Goal: Information Seeking & Learning: Check status

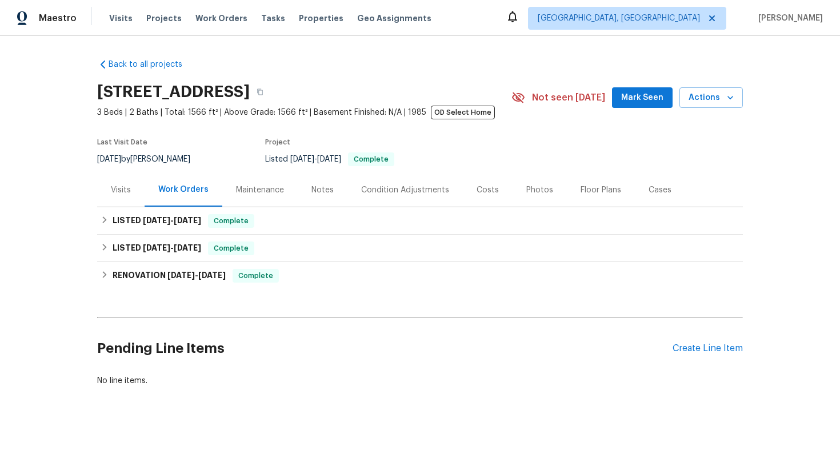
click at [126, 191] on div "Visits" at bounding box center [121, 190] width 20 height 11
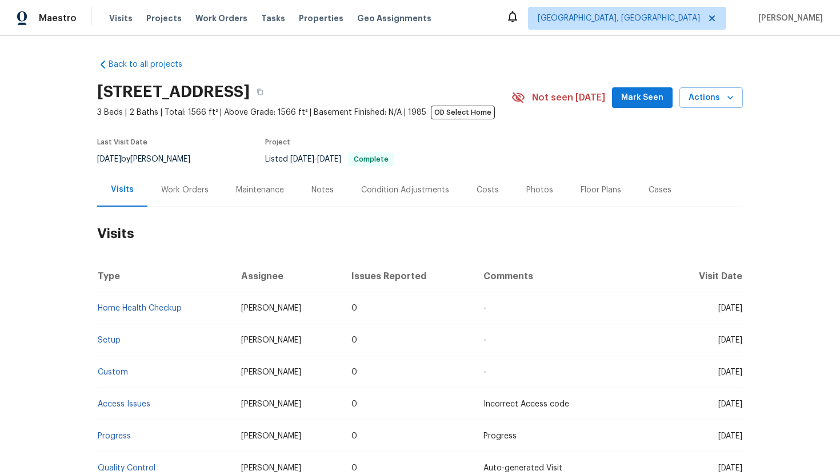
drag, startPoint x: 699, startPoint y: 310, endPoint x: 742, endPoint y: 314, distance: 43.0
click at [742, 314] on td "Mon, Apr 14 2025" at bounding box center [705, 308] width 75 height 32
copy span "Apr 14 2025"
click at [172, 193] on div "Work Orders" at bounding box center [184, 190] width 47 height 11
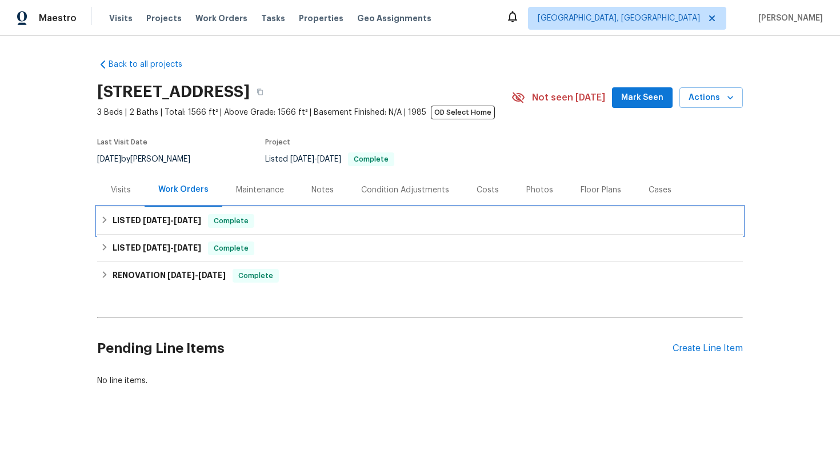
click at [185, 223] on span "8/18/25" at bounding box center [187, 221] width 27 height 8
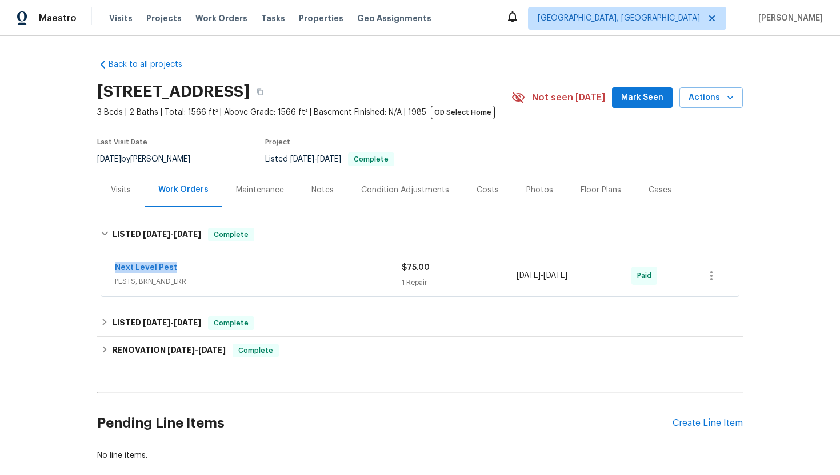
drag, startPoint x: 205, startPoint y: 270, endPoint x: 99, endPoint y: 269, distance: 105.7
click at [99, 269] on div "Next Level Pest PESTS, BRN_AND_LRR $75.00 1 Repair 8/14/2025 - 8/15/2025 Paid" at bounding box center [420, 276] width 646 height 47
copy link "Next Level Pest"
drag, startPoint x: 606, startPoint y: 275, endPoint x: 512, endPoint y: 275, distance: 93.1
click at [512, 275] on div "Next Level Pest PESTS, BRN_AND_LRR $75.00 1 Repair 8/14/2025 - 8/15/2025 Paid" at bounding box center [406, 275] width 583 height 27
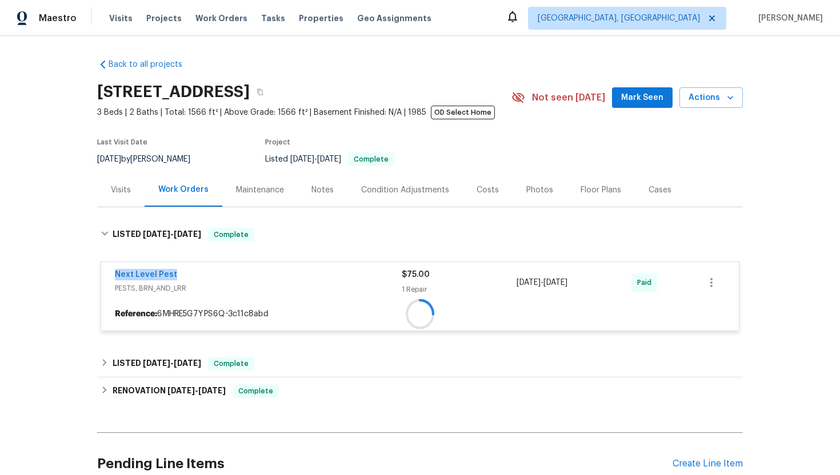
copy div "1 Repair 8/14/2025 - 8/15/2025"
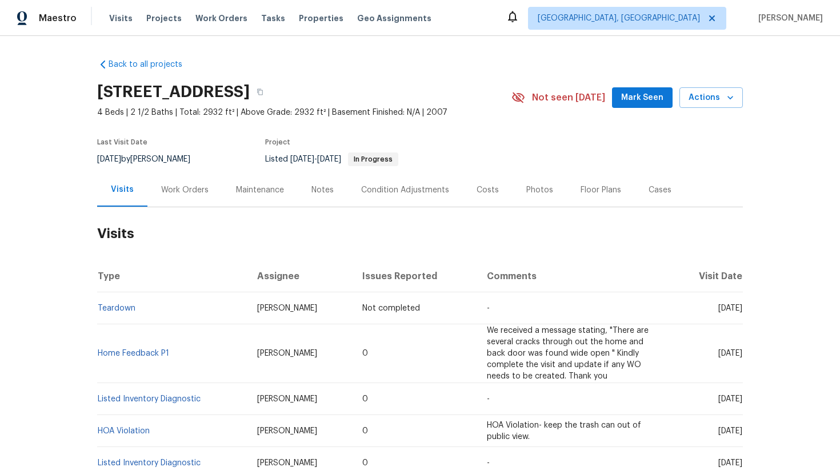
scroll to position [18, 0]
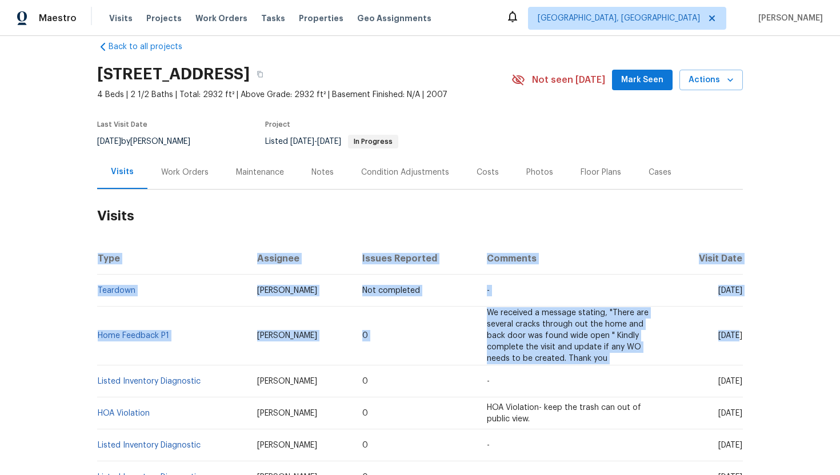
drag, startPoint x: 698, startPoint y: 338, endPoint x: 748, endPoint y: 337, distance: 50.3
click at [748, 337] on div "Back to all projects [STREET_ADDRESS] 4 Beds | 2 1/2 Baths | Total: 2932 ft² | …" at bounding box center [420, 255] width 840 height 439
click at [717, 356] on td "[DATE]" at bounding box center [706, 336] width 71 height 59
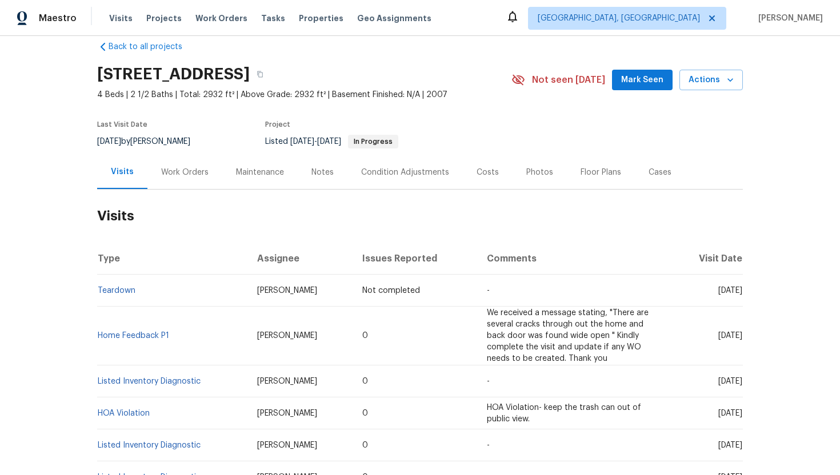
drag, startPoint x: 696, startPoint y: 337, endPoint x: 742, endPoint y: 339, distance: 45.8
click at [742, 339] on td "[DATE]" at bounding box center [706, 336] width 71 height 59
copy span "[DATE]"
click at [181, 177] on div "Work Orders" at bounding box center [184, 172] width 47 height 11
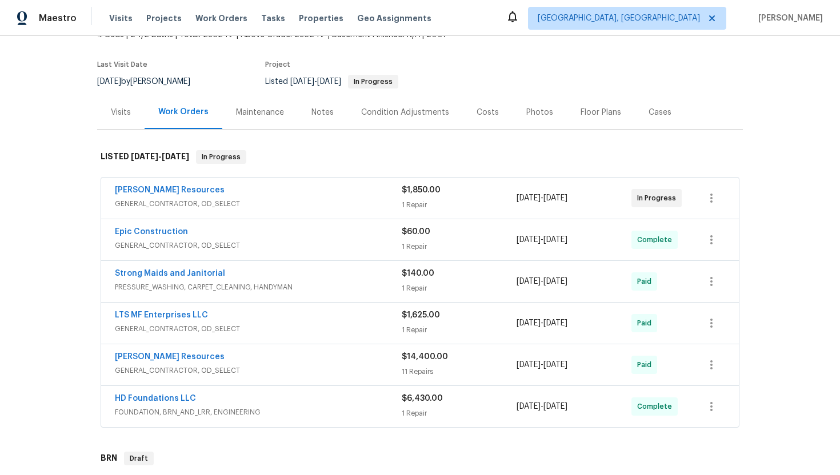
scroll to position [135, 0]
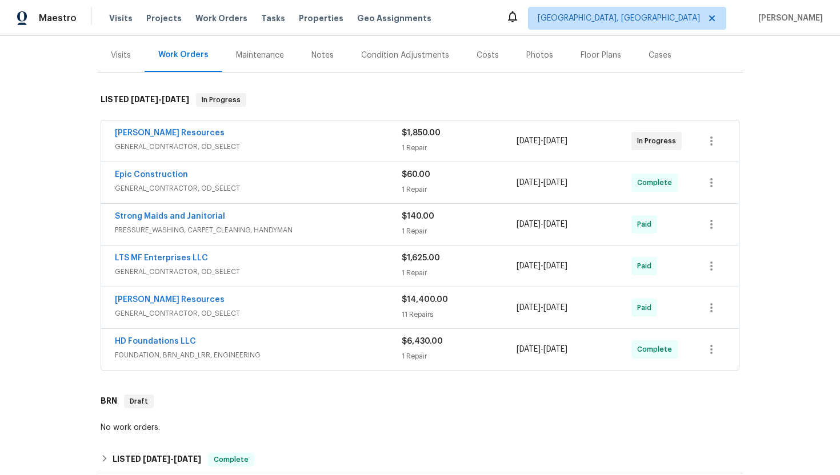
click at [230, 151] on span "GENERAL_CONTRACTOR, OD_SELECT" at bounding box center [258, 146] width 287 height 11
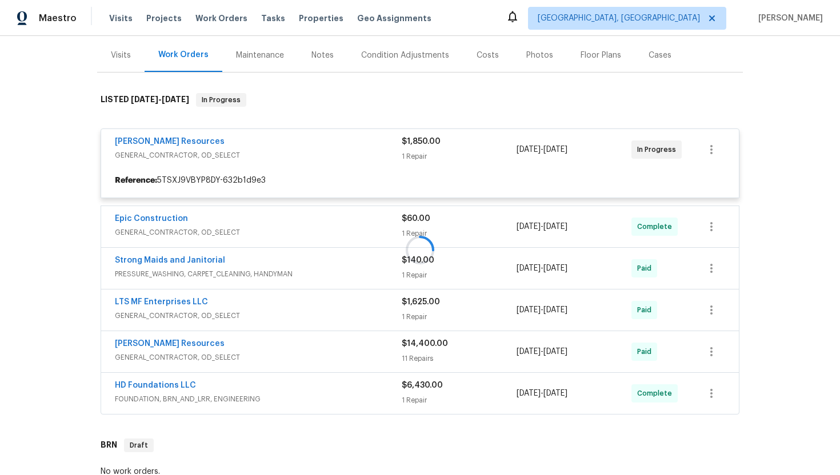
click at [236, 226] on div at bounding box center [420, 250] width 646 height 336
drag, startPoint x: 211, startPoint y: 219, endPoint x: 115, endPoint y: 215, distance: 96.6
click at [115, 215] on div at bounding box center [420, 250] width 646 height 336
click at [189, 221] on div at bounding box center [420, 250] width 646 height 336
drag, startPoint x: 188, startPoint y: 217, endPoint x: 114, endPoint y: 216, distance: 73.7
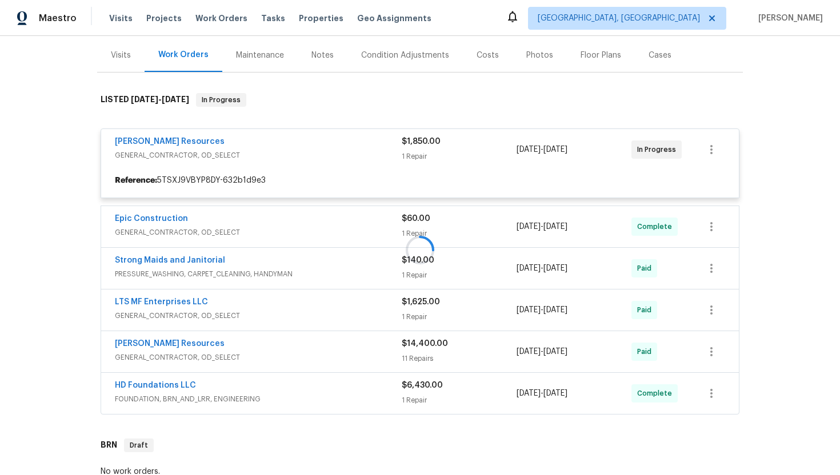
click at [114, 216] on div at bounding box center [420, 250] width 646 height 336
